Goal: Communication & Community: Share content

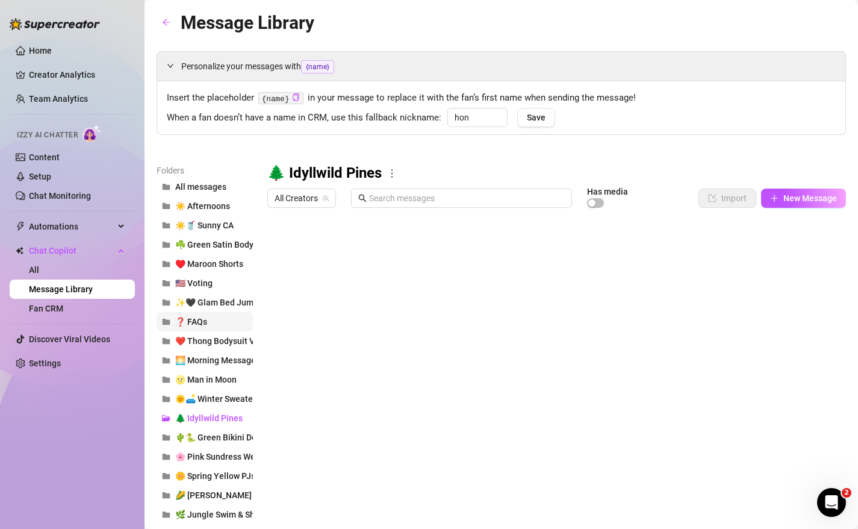
click at [200, 321] on span "❓ FAQs" at bounding box center [191, 322] width 32 height 10
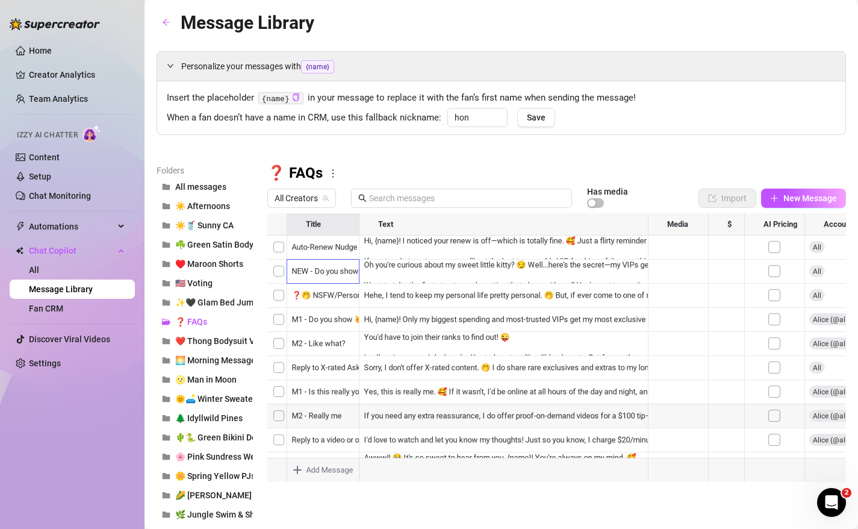
scroll to position [48, 0]
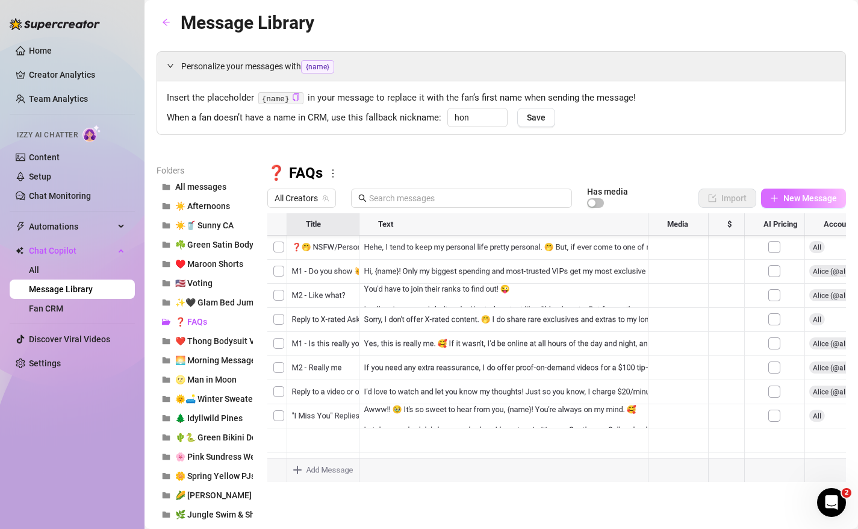
click at [787, 201] on span "New Message" at bounding box center [811, 198] width 54 height 10
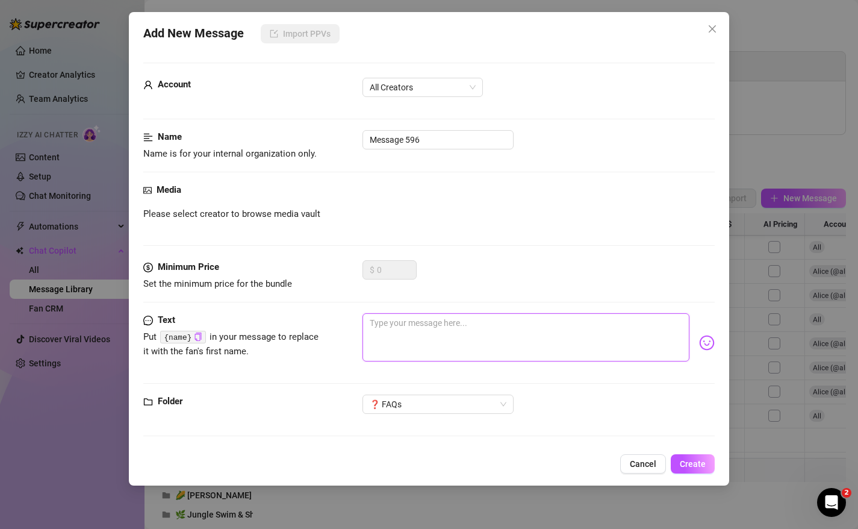
click at [469, 345] on textarea at bounding box center [527, 337] width 328 height 48
paste textarea "I'm so eager to catch up on your latest messages, but just a heads-up, I will h…"
type textarea "I'm so eager to catch up on your latest messages, but just a heads-up, I will h…"
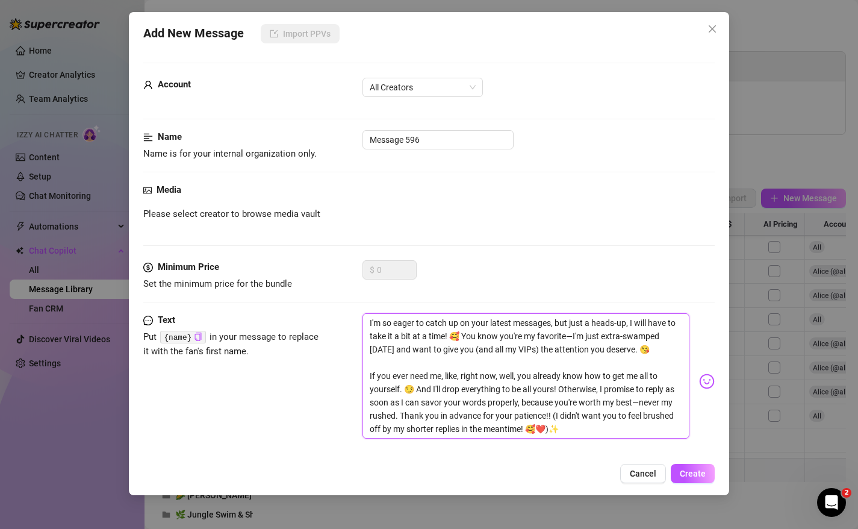
scroll to position [0, 0]
click at [368, 320] on textarea "I'm so eager to catch up on your latest messages, but just a heads-up, I will h…" at bounding box center [527, 375] width 328 height 125
type textarea "HI'm so eager to catch up on your latest messages, but just a heads-up, I will …"
type textarea "HiI'm so eager to catch up on your latest messages, but just a heads-up, I will…"
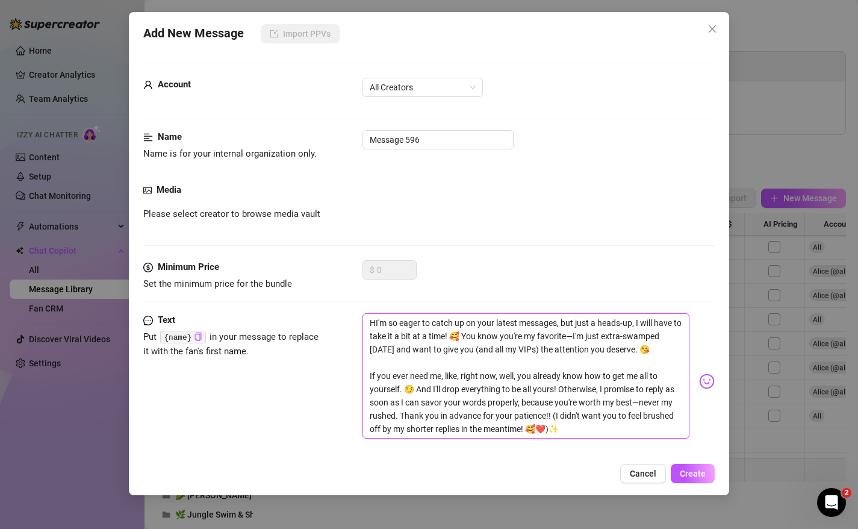
type textarea "HiI'm so eager to catch up on your latest messages, but just a heads-up, I will…"
type textarea "Hi,I'm so eager to catch up on your latest messages, but just a heads-up, I wil…"
type textarea "Hi, I'm so eager to catch up on your latest messages, but just a heads-up, I wi…"
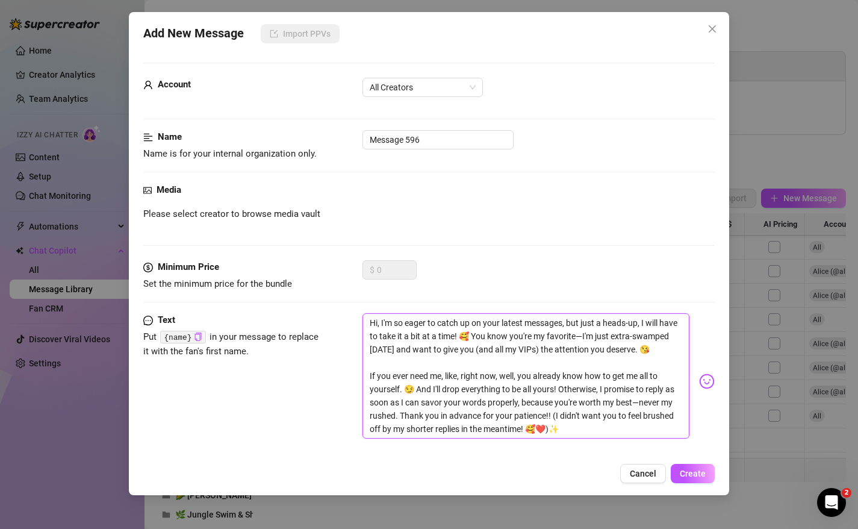
type textarea "Hi, {I'm so eager to catch up on your latest messages, but just a heads-up, I w…"
type textarea "Hi, {nI'm so eager to catch up on your latest messages, but just a heads-up, I …"
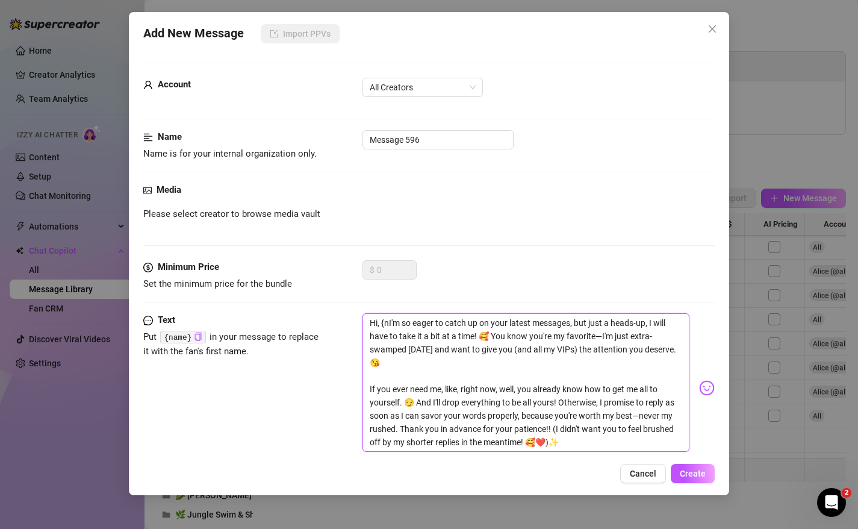
type textarea "Hi, {nI'm so eager to catch up on your latest messages, but just a heads-up, I …"
type textarea "Hi, {naI'm so eager to catch up on your latest messages, but just a heads-up, I…"
type textarea "Hi, {namI'm so eager to catch up on your latest messages, but just a heads-up, …"
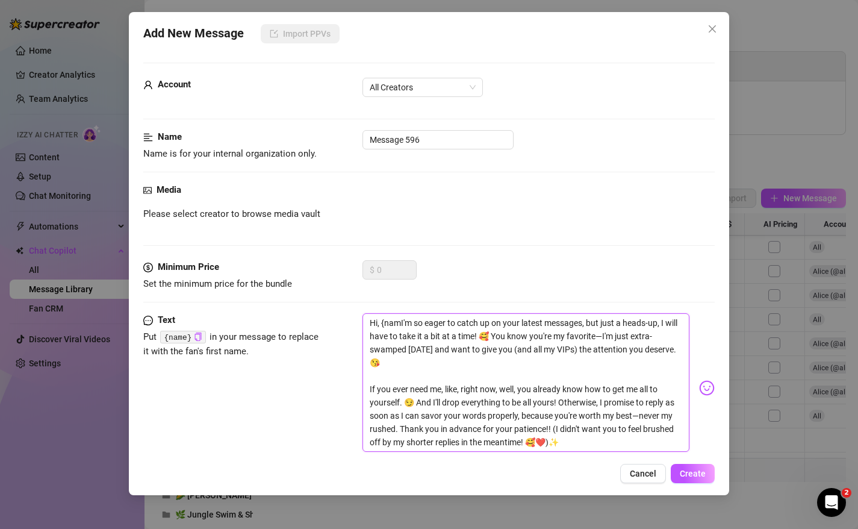
type textarea "Hi, {nameI'm so eager to catch up on your latest messages, but just a heads-up,…"
type textarea "Hi, {name}I'm so eager to catch up on your latest messages, but just a heads-up…"
type textarea "Hi, {name}!I'm so eager to catch up on your latest messages, but just a heads-u…"
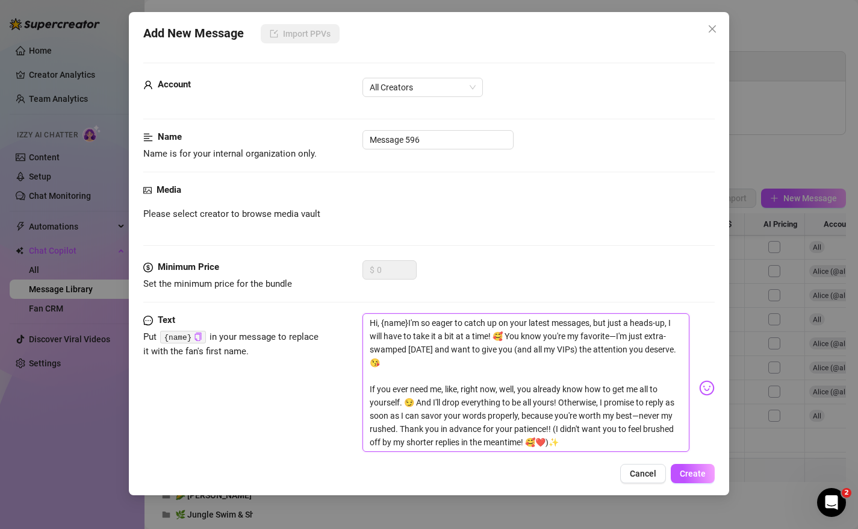
type textarea "Hi, {name}!I'm so eager to catch up on your latest messages, but just a heads-u…"
type textarea "Hi, {name}! I'm so eager to catch up on your latest messages, but just a heads-…"
drag, startPoint x: 446, startPoint y: 143, endPoint x: 338, endPoint y: 136, distance: 108.6
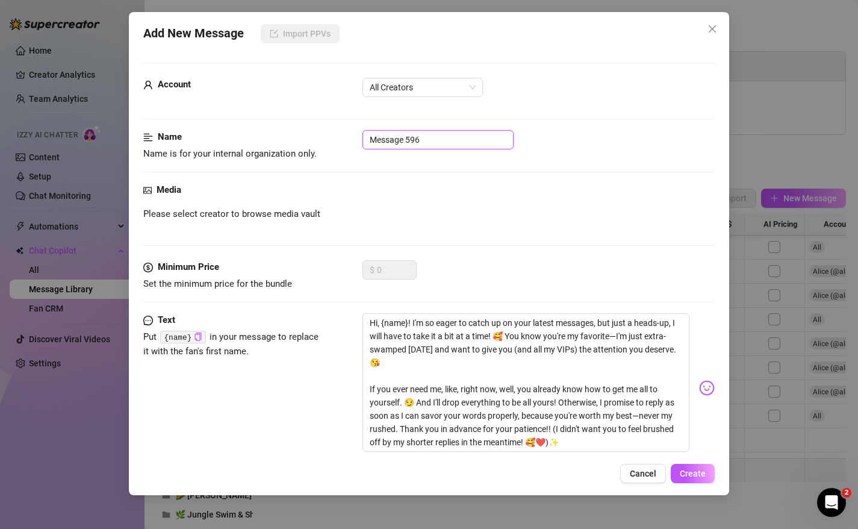
click at [338, 136] on div "Name Name is for your internal organization only. Message 596" at bounding box center [429, 145] width 572 height 31
click at [396, 143] on input "To long DMs w/o tips" at bounding box center [438, 139] width 151 height 19
type input "To long/multi DMs w/o tips"
click at [490, 202] on div "Media Please select creator to browse media vault" at bounding box center [429, 221] width 572 height 77
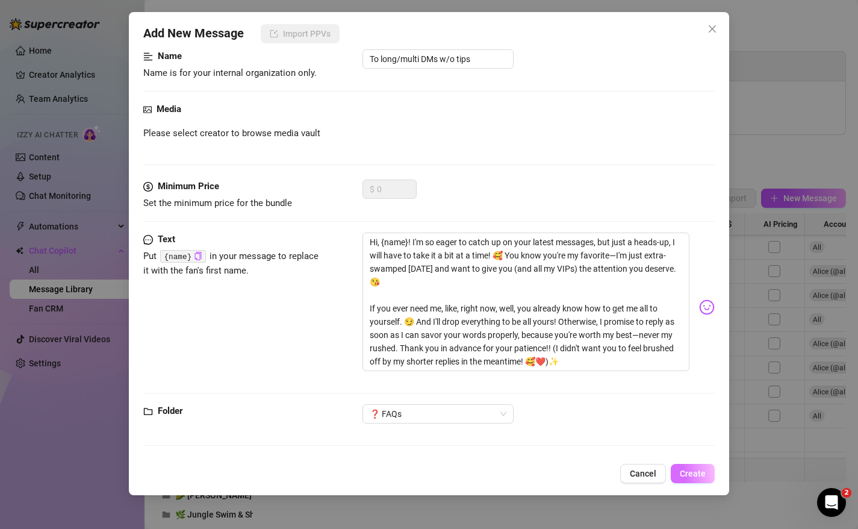
click at [688, 469] on span "Create" at bounding box center [693, 474] width 26 height 10
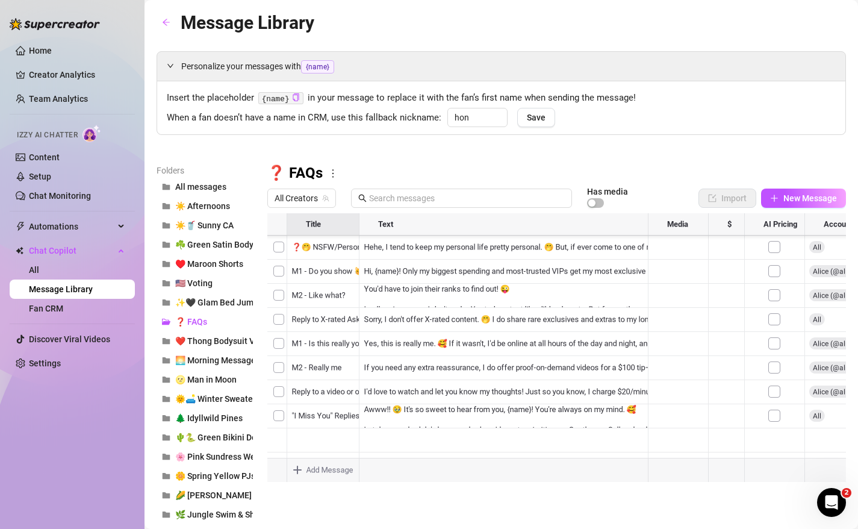
scroll to position [0, 0]
click at [33, 73] on link "Creator Analytics" at bounding box center [77, 74] width 96 height 19
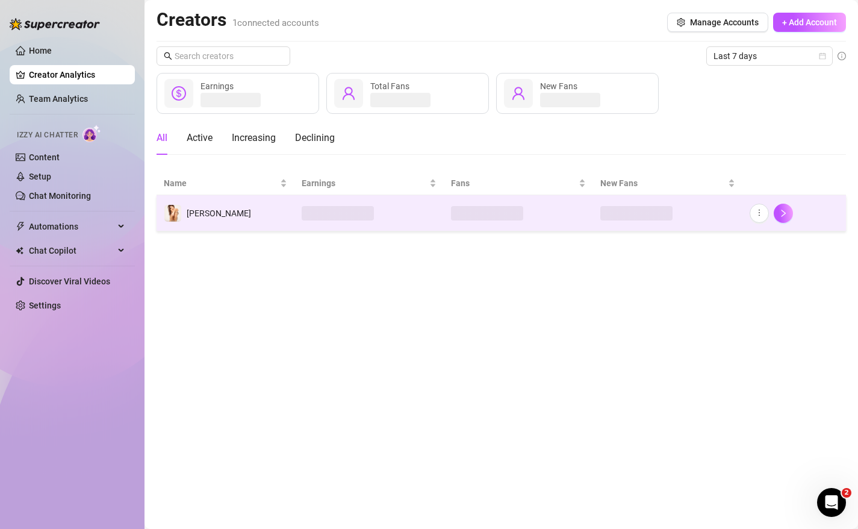
click at [434, 211] on td at bounding box center [369, 213] width 149 height 36
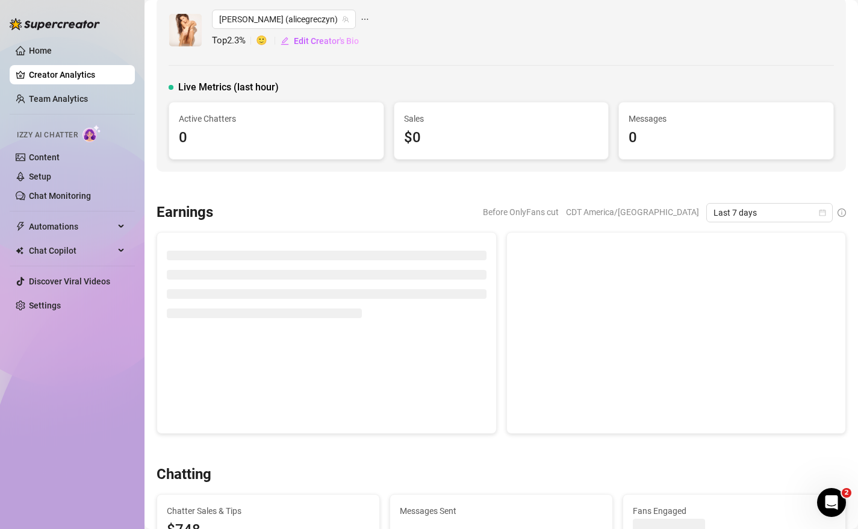
scroll to position [14, 0]
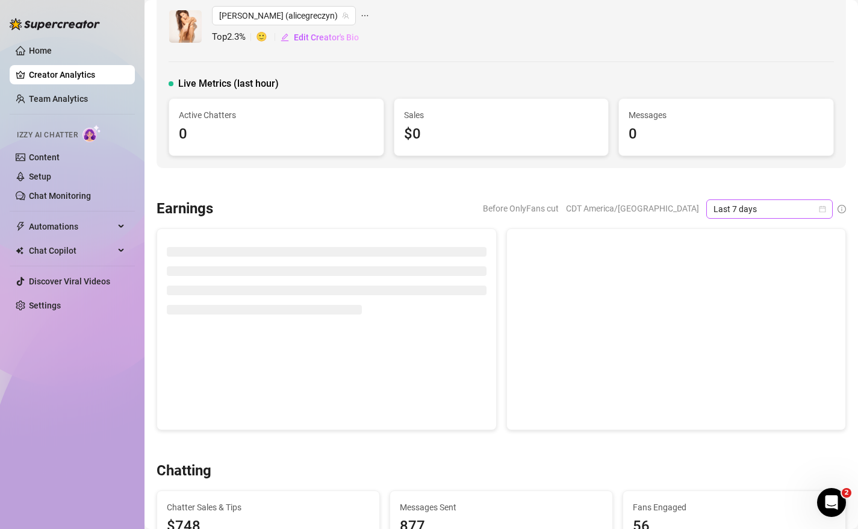
click at [734, 209] on span "Last 7 days" at bounding box center [770, 209] width 112 height 18
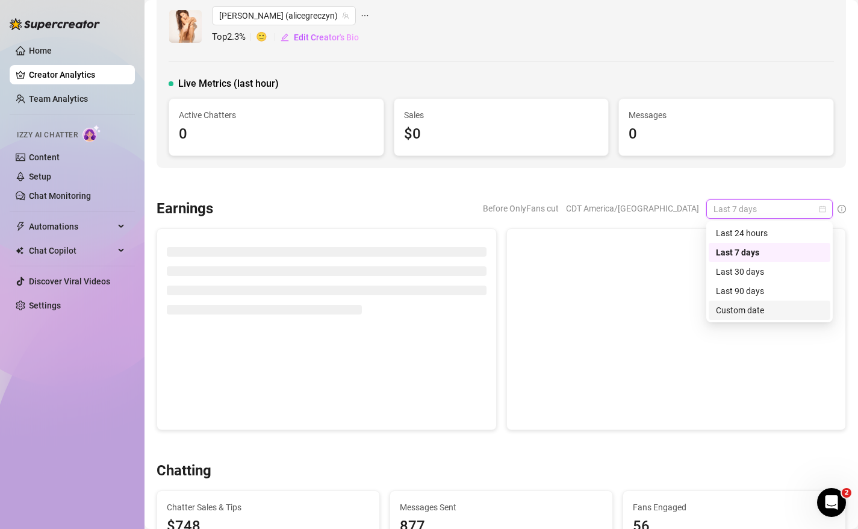
click at [763, 291] on div "Last 90 days" at bounding box center [769, 290] width 107 height 13
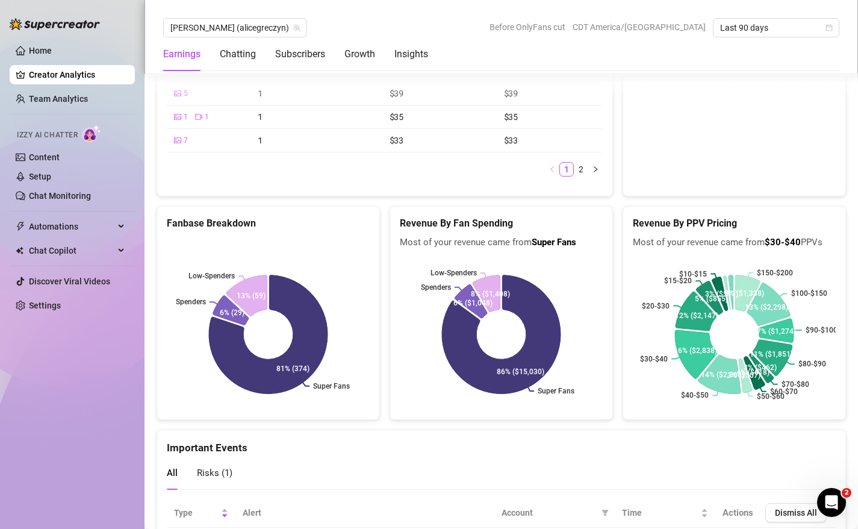
scroll to position [2419, 0]
